Goal: Task Accomplishment & Management: Use online tool/utility

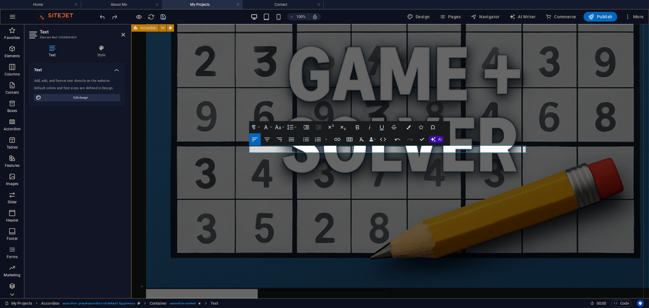
scroll to position [541, 0]
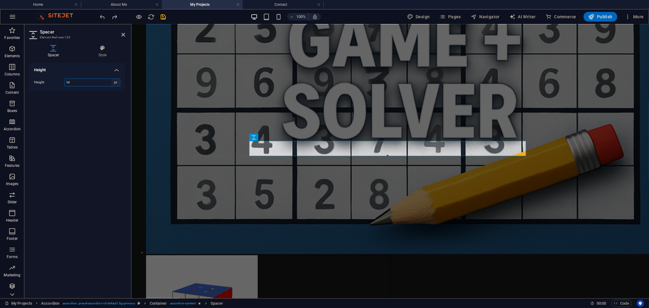
click at [116, 81] on select "px rem vh vw" at bounding box center [115, 82] width 9 height 7
select select "rem"
click at [111, 79] on select "px rem vh vw" at bounding box center [115, 82] width 9 height 7
click at [77, 84] on input "3.125" at bounding box center [92, 82] width 55 height 7
click at [81, 82] on input "3.125" at bounding box center [92, 82] width 55 height 7
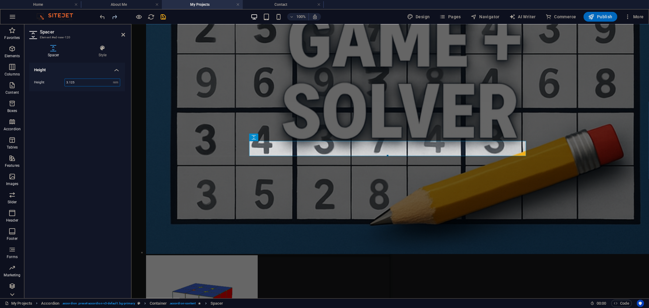
click at [81, 82] on input "3.125" at bounding box center [92, 82] width 55 height 7
type input "1"
click at [90, 105] on div "Height Height 1 px rem vh vw" at bounding box center [77, 178] width 96 height 231
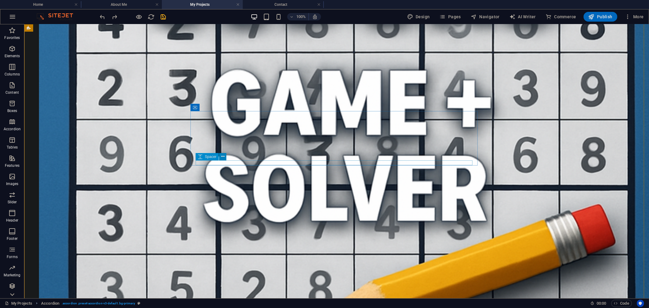
click at [220, 153] on button at bounding box center [222, 156] width 7 height 7
